Goal: Task Accomplishment & Management: Manage account settings

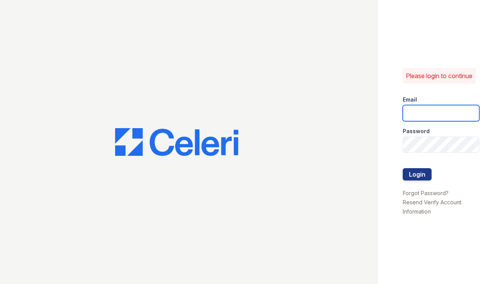
type input "[EMAIL_ADDRESS][DOMAIN_NAME]"
click at [440, 111] on input "maitlandwest@nmresidential.com" at bounding box center [440, 113] width 77 height 16
type input "veniceisles@nmresidential.com"
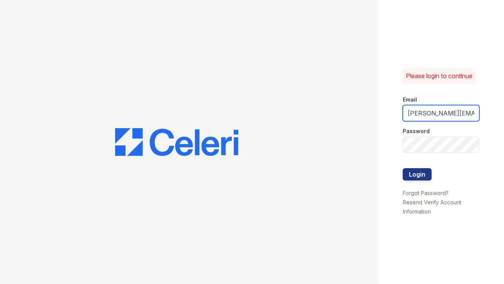
click at [435, 117] on input "veniceisles@nmresidential.com" at bounding box center [440, 113] width 77 height 16
type input "[EMAIL_ADDRESS][DOMAIN_NAME]"
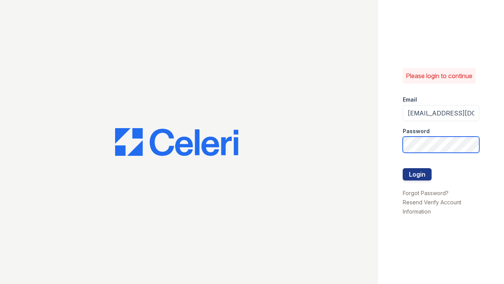
click at [402, 168] on button "Login" at bounding box center [416, 174] width 29 height 12
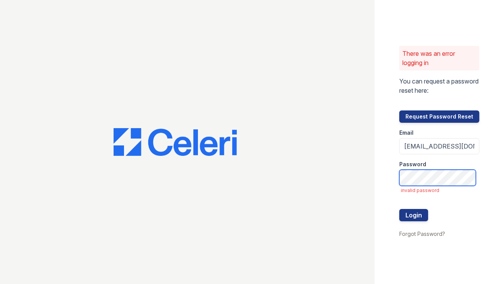
click at [399, 209] on button "Login" at bounding box center [413, 215] width 29 height 12
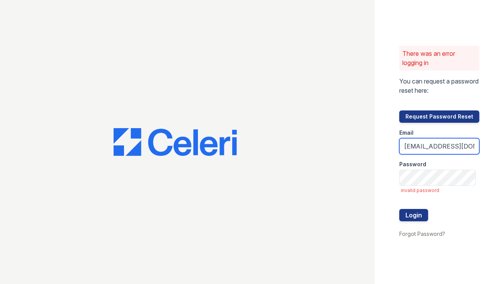
click at [432, 150] on input "[EMAIL_ADDRESS][DOMAIN_NAME]" at bounding box center [439, 146] width 80 height 16
click at [453, 147] on input "[EMAIL_ADDRESS][DOMAIN_NAME]" at bounding box center [439, 146] width 80 height 16
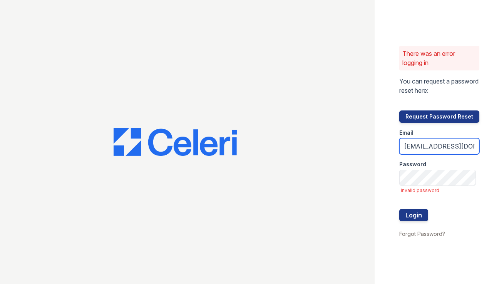
click at [453, 147] on input "[EMAIL_ADDRESS][DOMAIN_NAME]" at bounding box center [439, 146] width 80 height 16
click at [492, 118] on div "There was an error logging in You can request a password reset here: Request Pa…" at bounding box center [438, 142] width 129 height 284
click at [450, 147] on input "[EMAIL_ADDRESS][DOMAIN_NAME]" at bounding box center [439, 146] width 80 height 16
click at [451, 147] on input "[EMAIL_ADDRESS][DOMAIN_NAME]" at bounding box center [439, 146] width 80 height 16
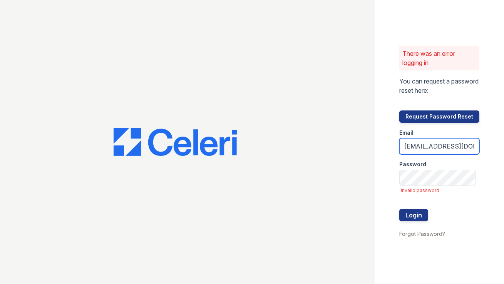
click at [451, 147] on input "[EMAIL_ADDRESS][DOMAIN_NAME]" at bounding box center [439, 146] width 80 height 16
click at [412, 147] on input "[EMAIL_ADDRESS][DOMAIN_NAME]" at bounding box center [439, 146] width 80 height 16
type input "[EMAIL_ADDRESS][DOMAIN_NAME]"
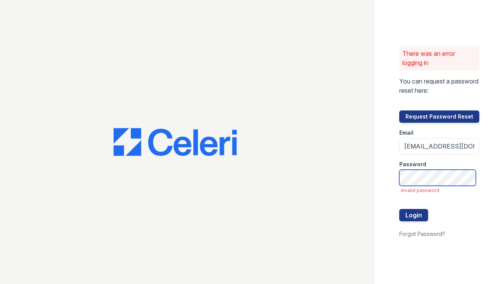
click at [399, 209] on button "Login" at bounding box center [413, 215] width 29 height 12
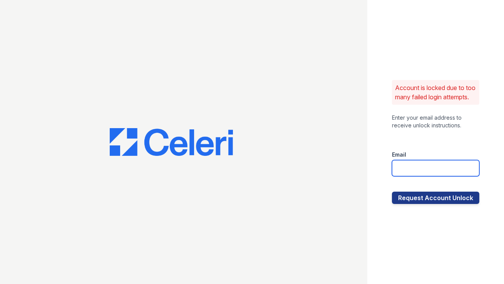
click at [408, 173] on input "email" at bounding box center [435, 168] width 87 height 16
click at [421, 145] on div at bounding box center [435, 136] width 87 height 15
click at [426, 174] on input "email" at bounding box center [435, 168] width 87 height 16
